Goal: Information Seeking & Learning: Find specific fact

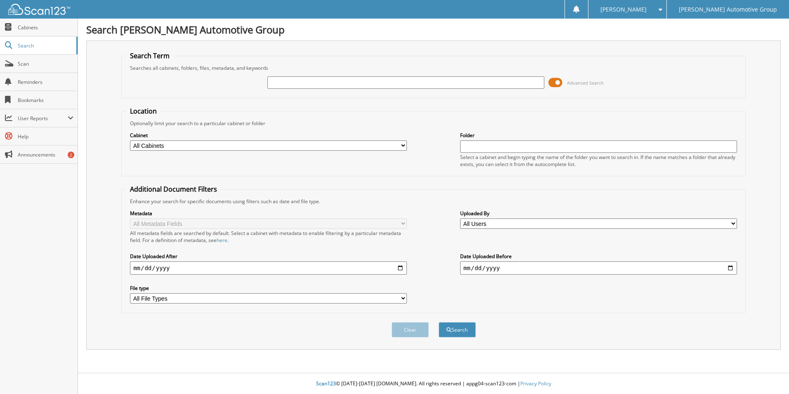
click at [455, 88] on input "text" at bounding box center [406, 82] width 277 height 12
paste input "[PERSON_NAME]"
type input "[PERSON_NAME]"
click at [439, 322] on button "Search" at bounding box center [457, 329] width 37 height 15
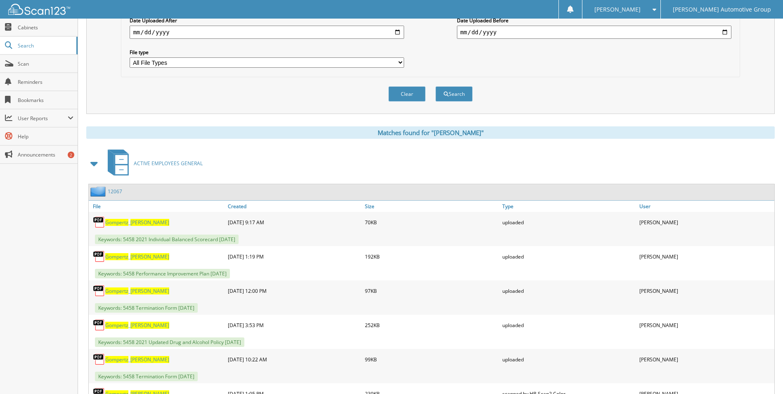
scroll to position [248, 0]
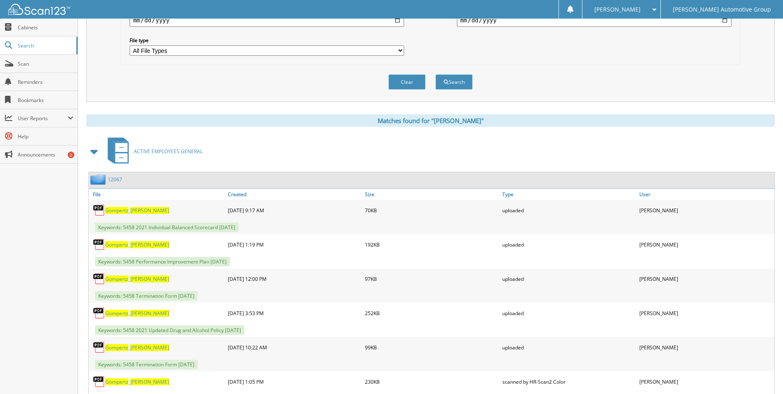
click at [116, 180] on link "12067" at bounding box center [115, 179] width 14 height 7
